Goal: Check status

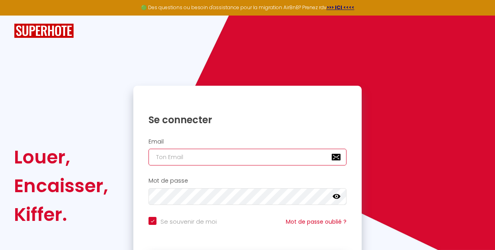
type input "[EMAIL_ADDRESS][DOMAIN_NAME]"
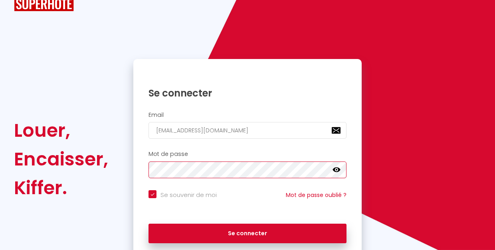
scroll to position [27, 0]
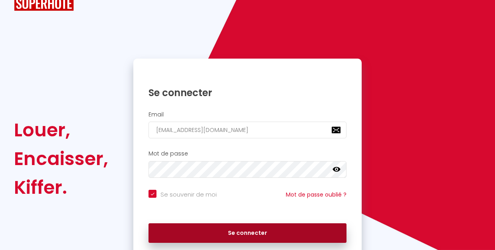
click at [254, 231] on button "Se connecter" at bounding box center [247, 233] width 198 height 20
checkbox input "true"
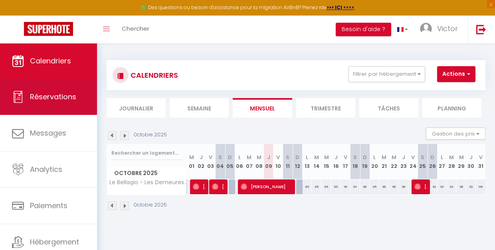
click at [78, 110] on link "Réservations" at bounding box center [48, 97] width 97 height 36
select select "not_cancelled"
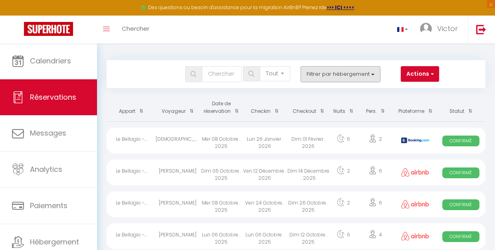
click at [373, 75] on button "Filtrer par hébergement" at bounding box center [340, 74] width 80 height 16
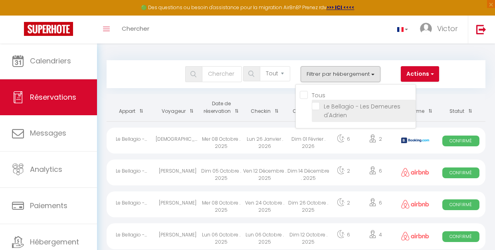
click at [317, 106] on input "Le Bellagio - Les Demeures d'Adrien" at bounding box center [364, 106] width 104 height 8
checkbox input "true"
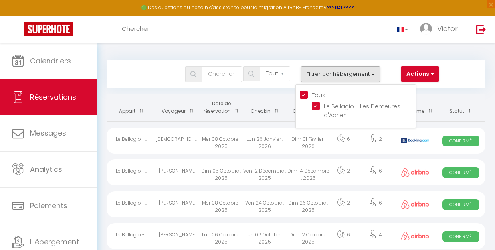
click at [416, 76] on button "Actions" at bounding box center [419, 74] width 38 height 16
